Goal: Information Seeking & Learning: Learn about a topic

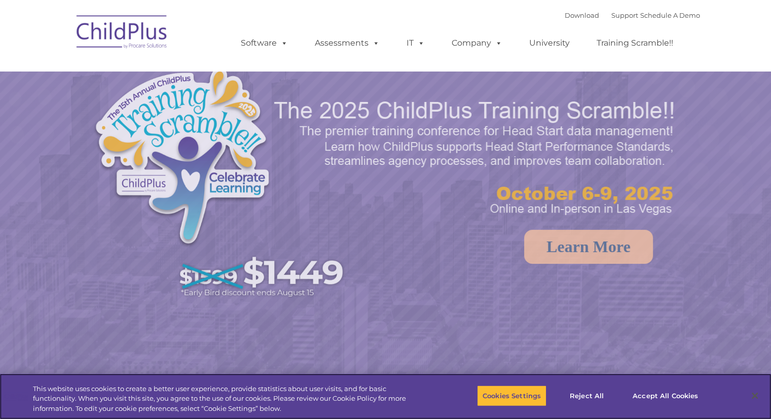
select select "MEDIUM"
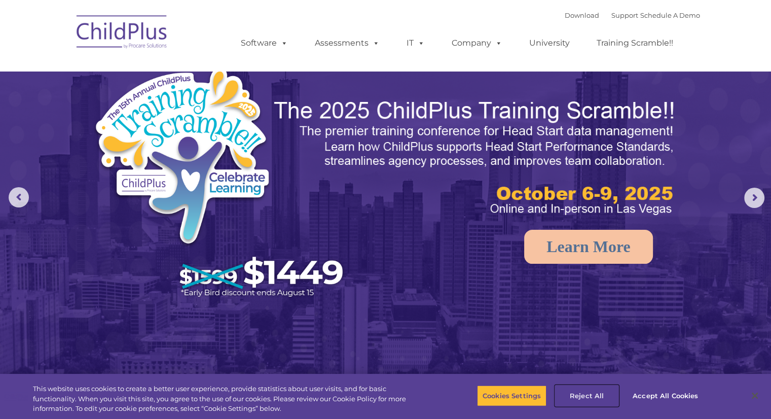
click at [587, 394] on button "Reject All" at bounding box center [586, 395] width 63 height 21
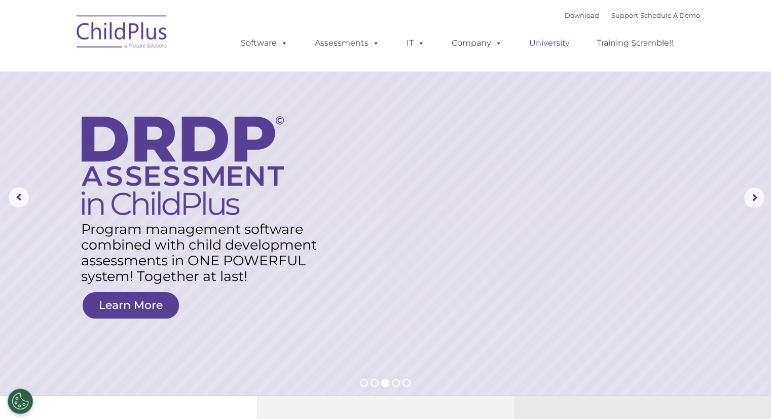
click at [545, 43] on link "University" at bounding box center [549, 43] width 61 height 20
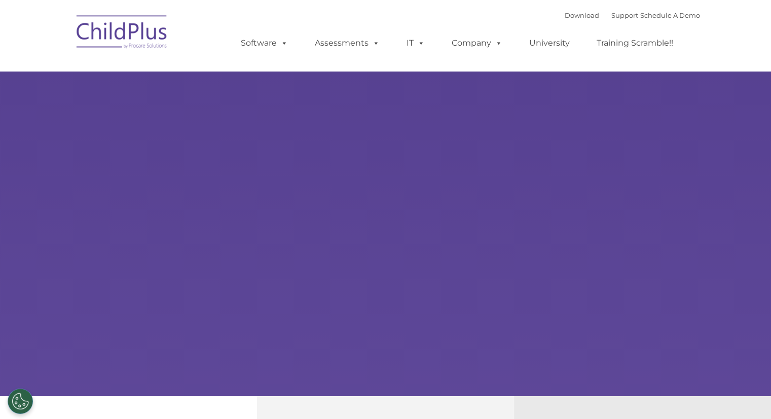
select select "MEDIUM"
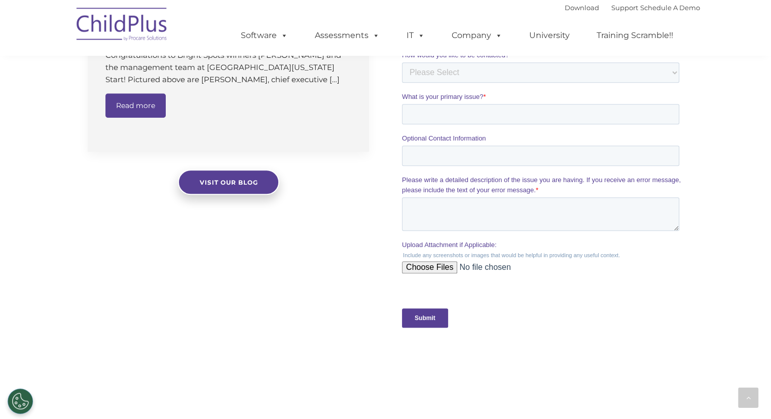
scroll to position [839, 0]
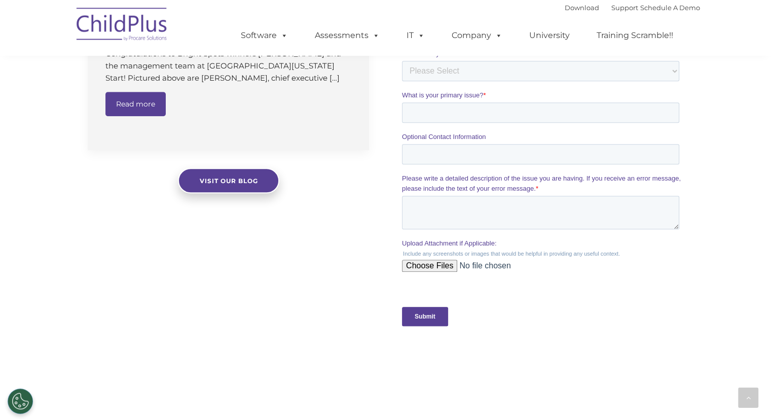
click at [440, 264] on input "Upload Attachment if Applicable:" at bounding box center [540, 270] width 277 height 20
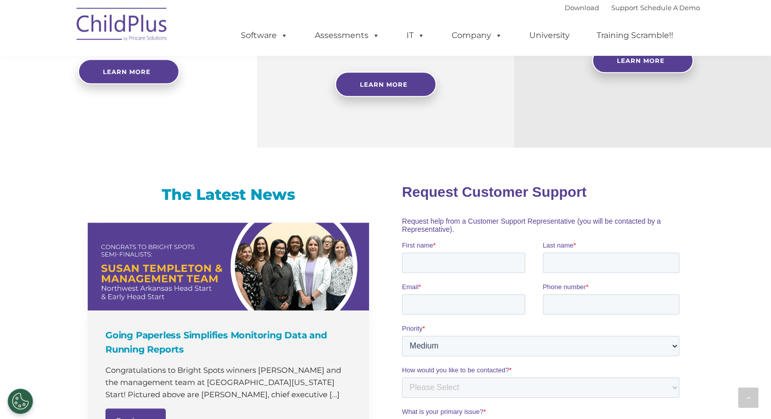
scroll to position [517, 0]
